Goal: Information Seeking & Learning: Stay updated

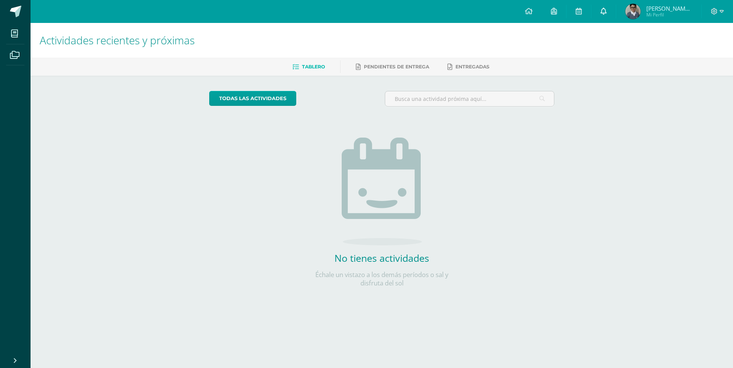
click at [606, 10] on icon at bounding box center [604, 11] width 6 height 7
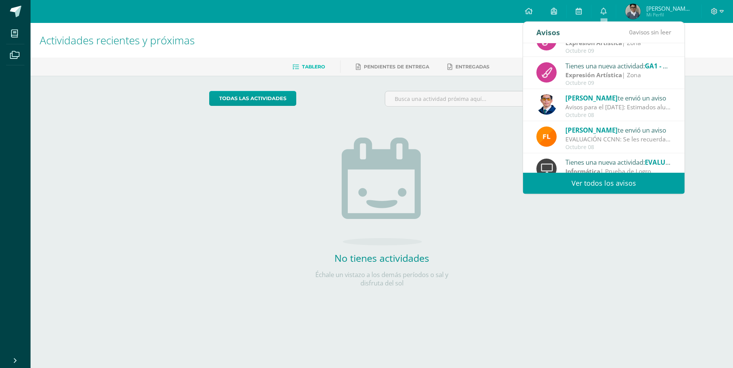
scroll to position [127, 0]
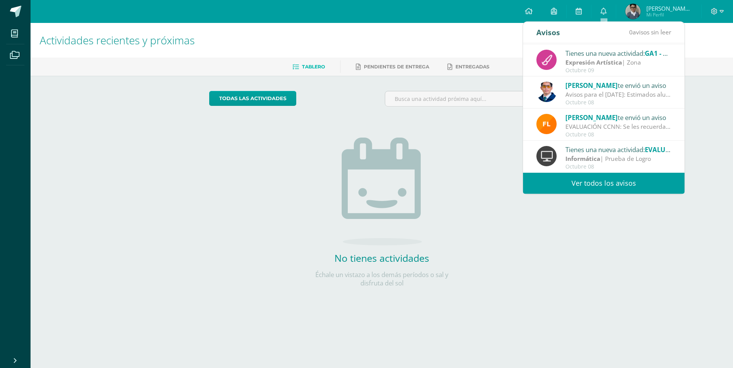
click at [602, 182] on link "Ver todos los avisos" at bounding box center [604, 183] width 162 height 21
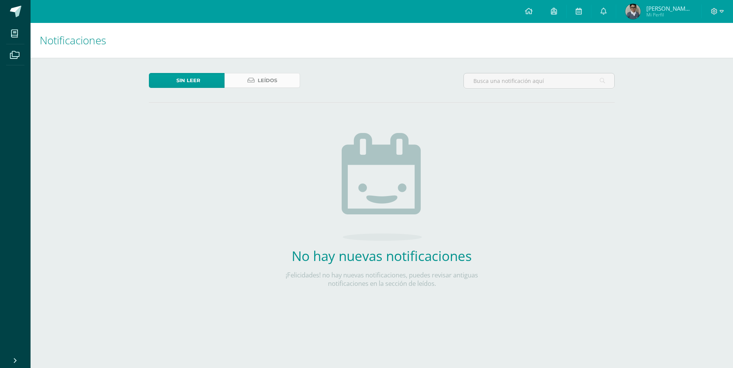
click at [279, 86] on link "Leídos" at bounding box center [263, 80] width 76 height 15
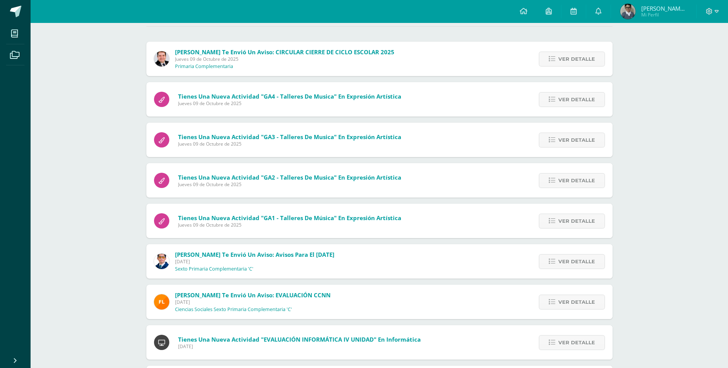
scroll to position [76, 0]
click at [572, 261] on span "Ver detalle" at bounding box center [576, 261] width 37 height 14
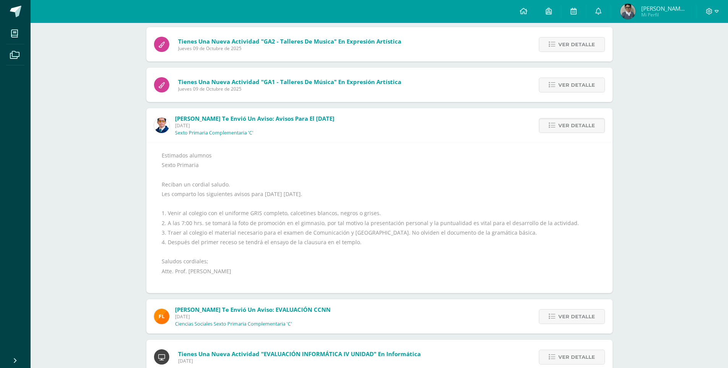
scroll to position [229, 0]
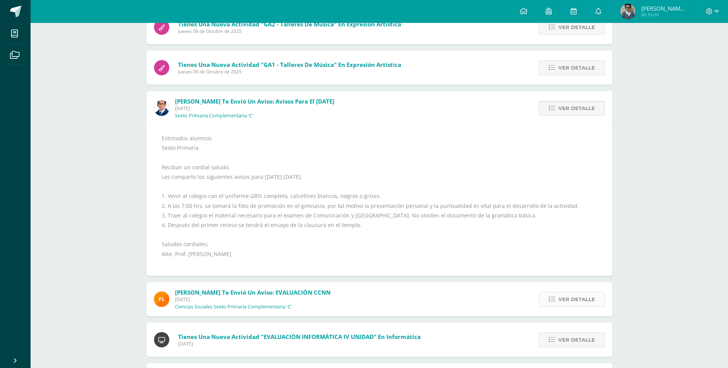
click at [561, 303] on span "Ver detalle" at bounding box center [576, 299] width 37 height 14
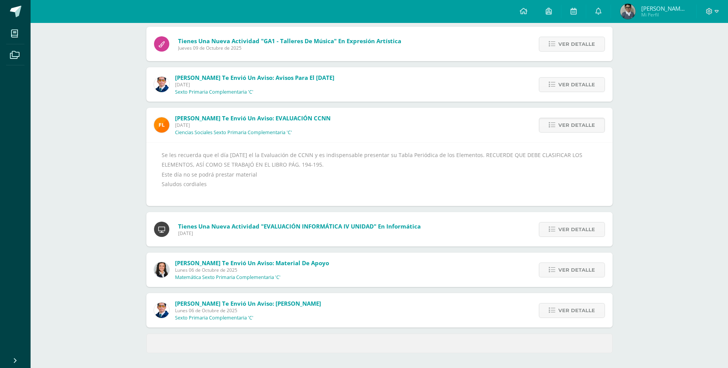
scroll to position [253, 0]
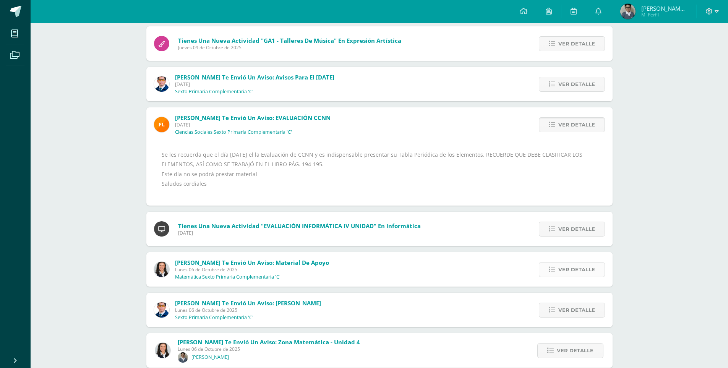
click at [570, 269] on span "Ver detalle" at bounding box center [576, 269] width 37 height 14
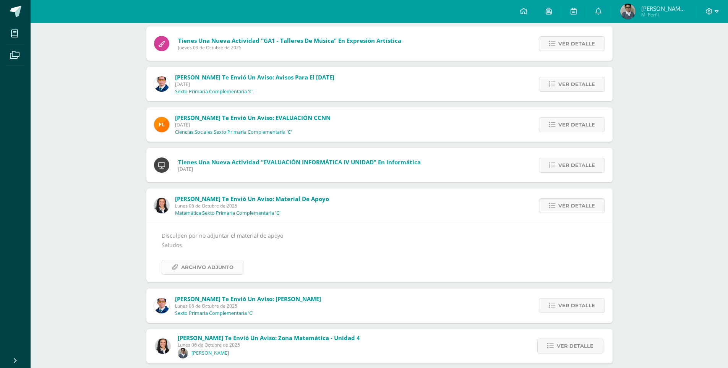
click at [221, 268] on span "Archivo Adjunto" at bounding box center [207, 267] width 52 height 14
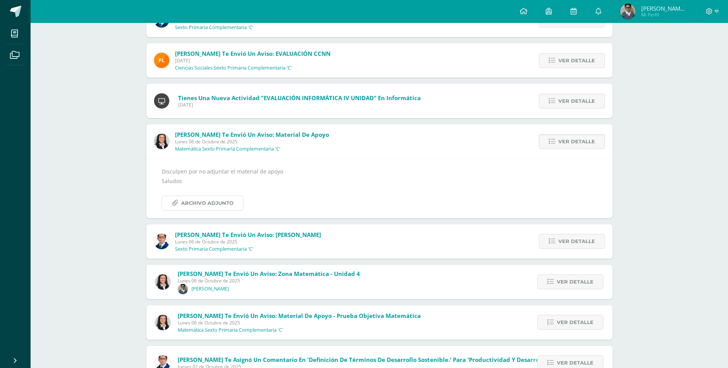
scroll to position [330, 0]
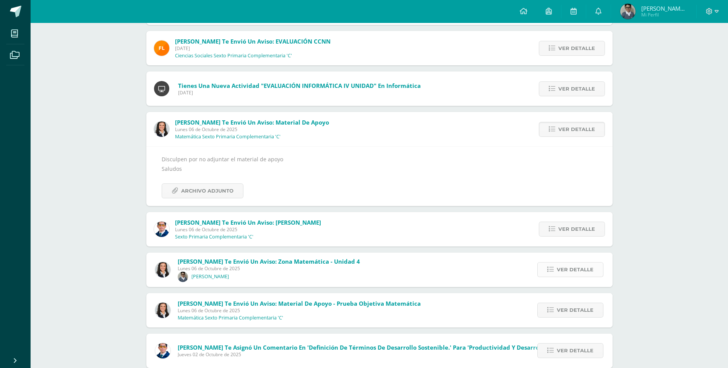
click at [552, 272] on icon at bounding box center [550, 269] width 6 height 6
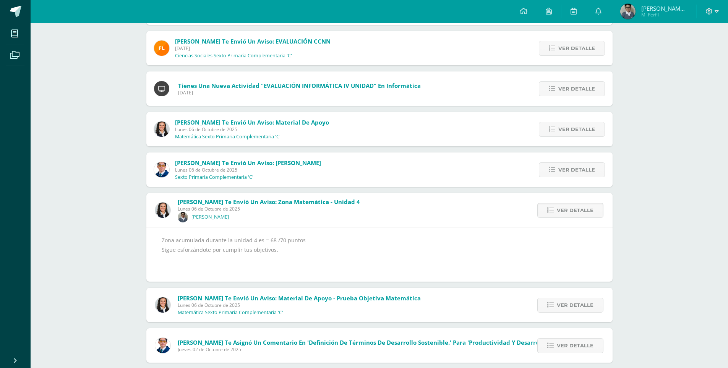
scroll to position [368, 0]
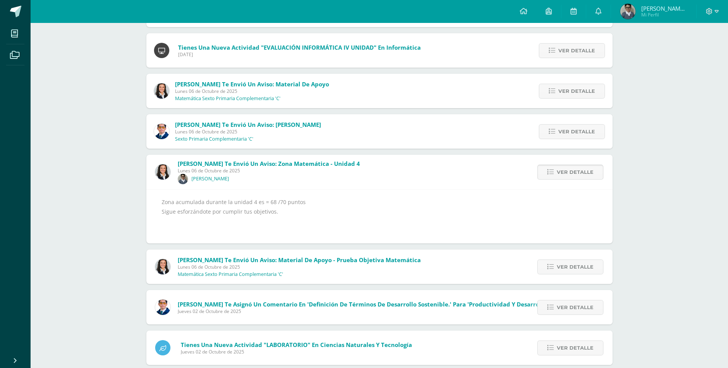
click at [553, 175] on icon at bounding box center [550, 172] width 6 height 6
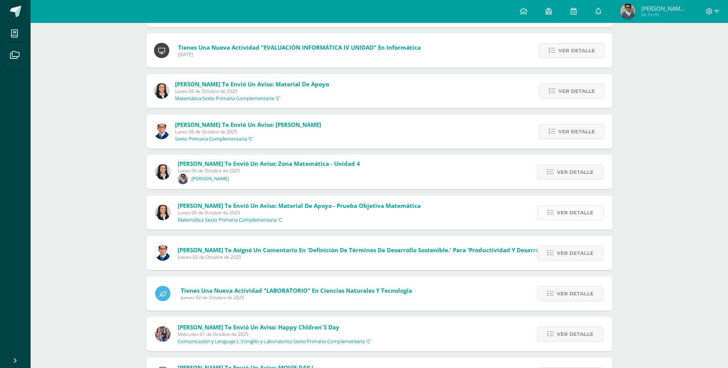
click at [560, 210] on span "Ver detalle" at bounding box center [574, 212] width 37 height 14
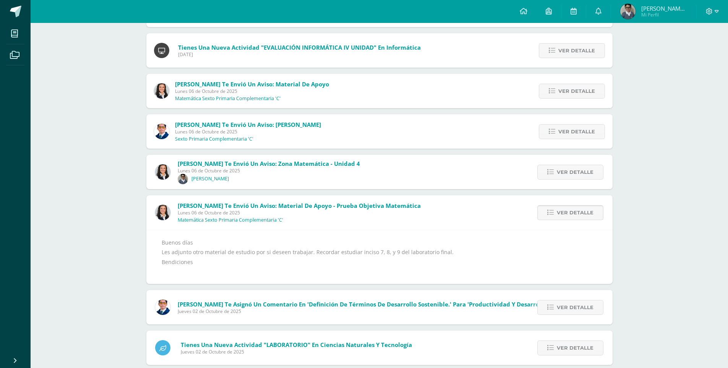
click at [570, 210] on span "Ver detalle" at bounding box center [574, 212] width 37 height 14
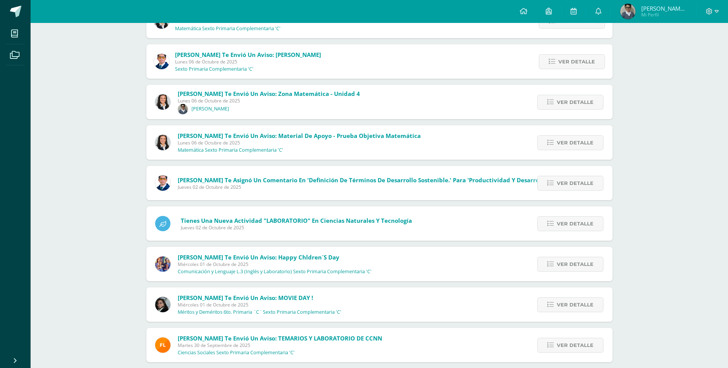
scroll to position [444, 0]
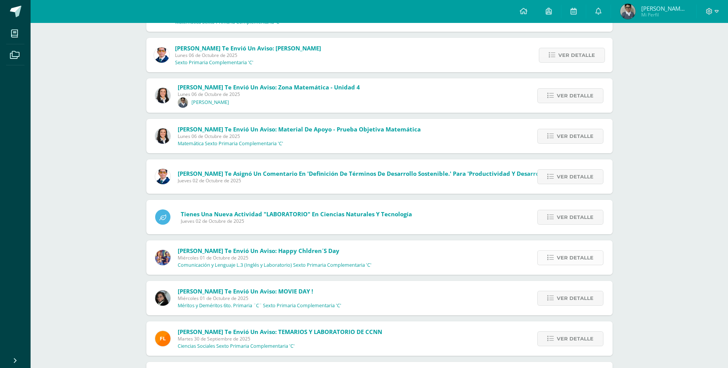
click at [568, 258] on span "Ver detalle" at bounding box center [574, 258] width 37 height 14
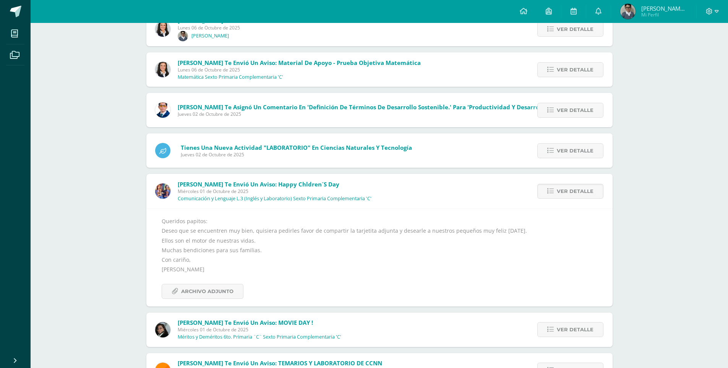
scroll to position [521, 0]
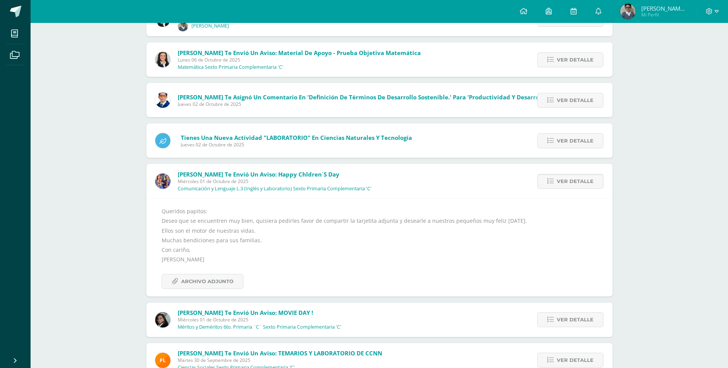
click at [209, 267] on div "Queridos papitos: [PERSON_NAME] que se encuentren muy bien, quisiera pedirles f…" at bounding box center [379, 247] width 435 height 82
click at [209, 278] on span "Archivo Adjunto" at bounding box center [207, 281] width 52 height 14
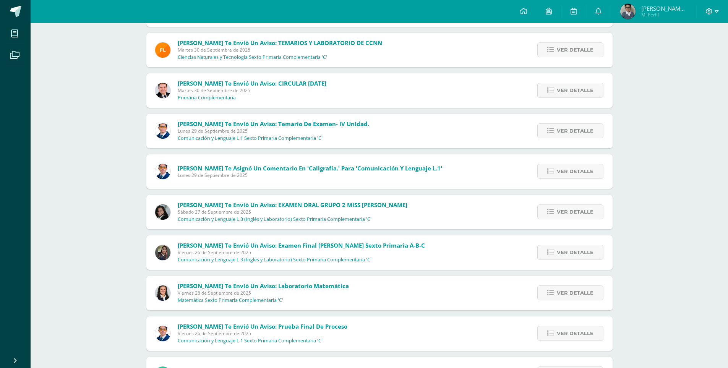
scroll to position [909, 0]
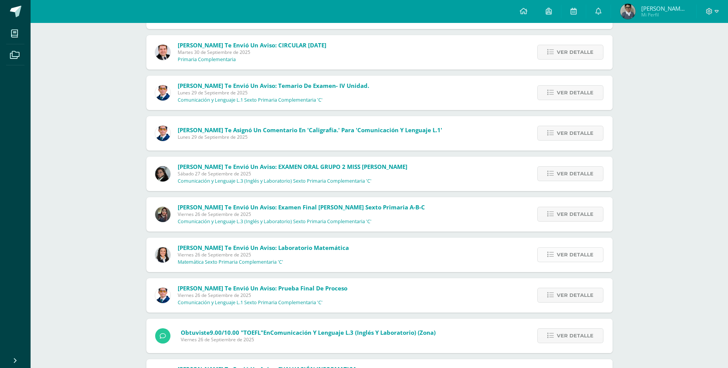
click at [564, 257] on span "Ver detalle" at bounding box center [574, 254] width 37 height 14
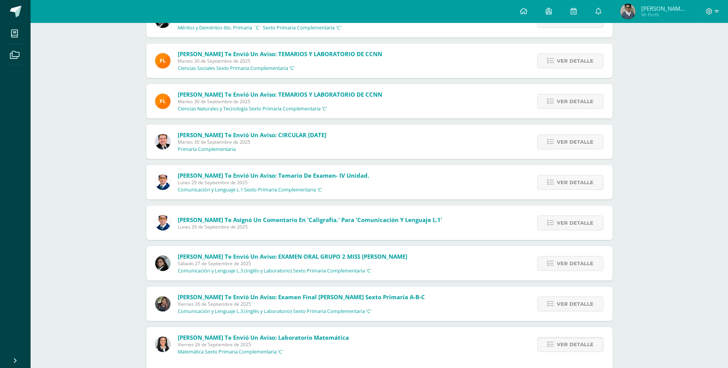
scroll to position [684, 0]
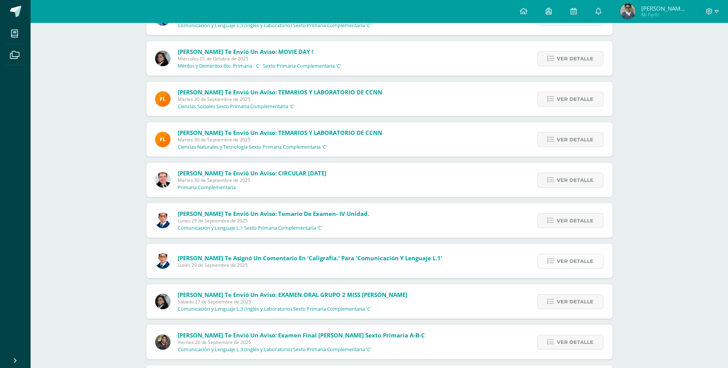
click at [558, 264] on span "Ver detalle" at bounding box center [574, 261] width 37 height 14
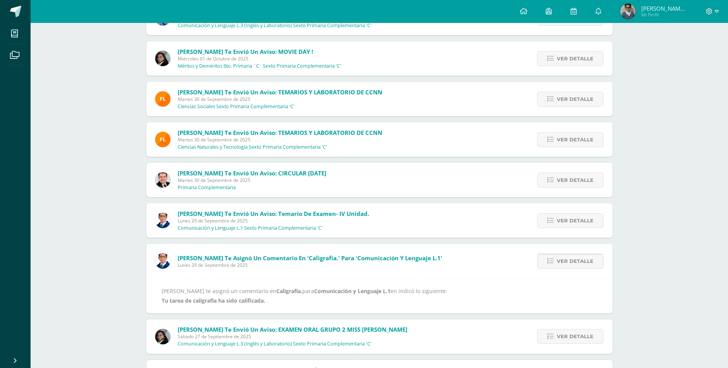
click at [558, 264] on span "Ver detalle" at bounding box center [574, 261] width 37 height 14
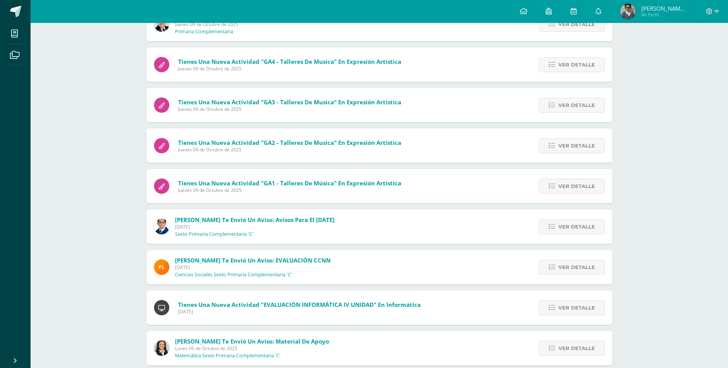
scroll to position [0, 0]
